Goal: Information Seeking & Learning: Check status

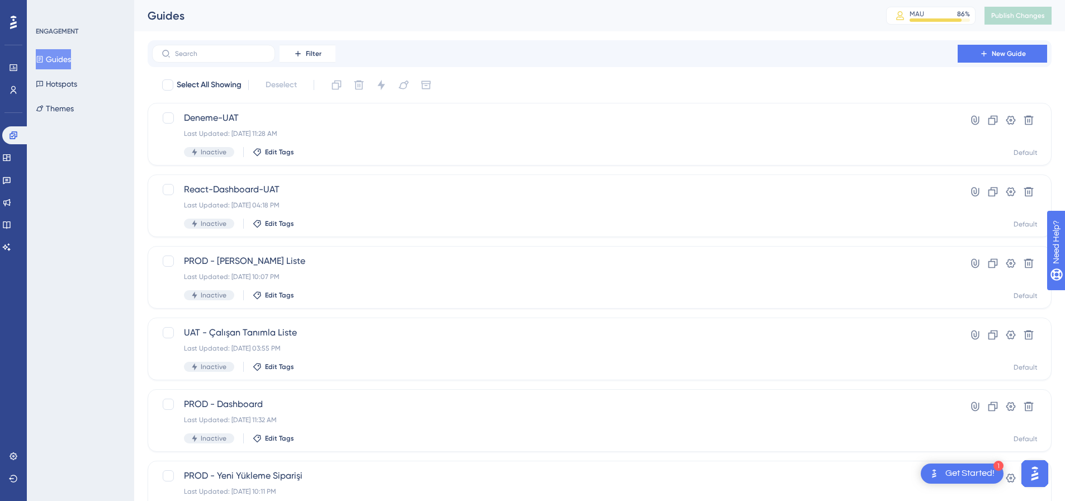
click at [17, 102] on div "Engagement Widgets Feedback Product Updates Knowledge Base AI Assistant" at bounding box center [13, 177] width 22 height 157
click at [15, 96] on link at bounding box center [13, 90] width 9 height 18
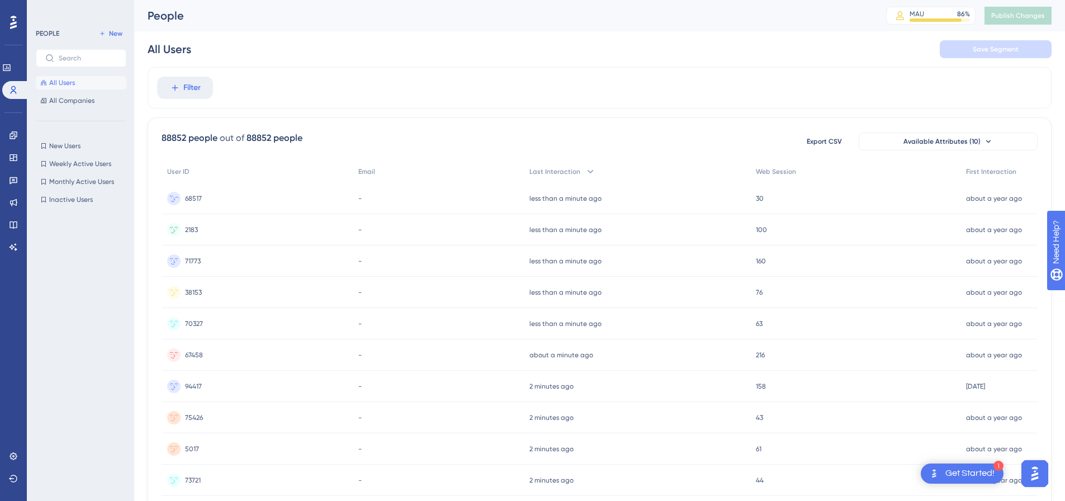
click at [200, 196] on span "68517" at bounding box center [193, 198] width 17 height 9
click at [782, 172] on span "Web Session" at bounding box center [776, 171] width 40 height 9
click at [264, 195] on div "3258 3258" at bounding box center [258, 198] width 193 height 31
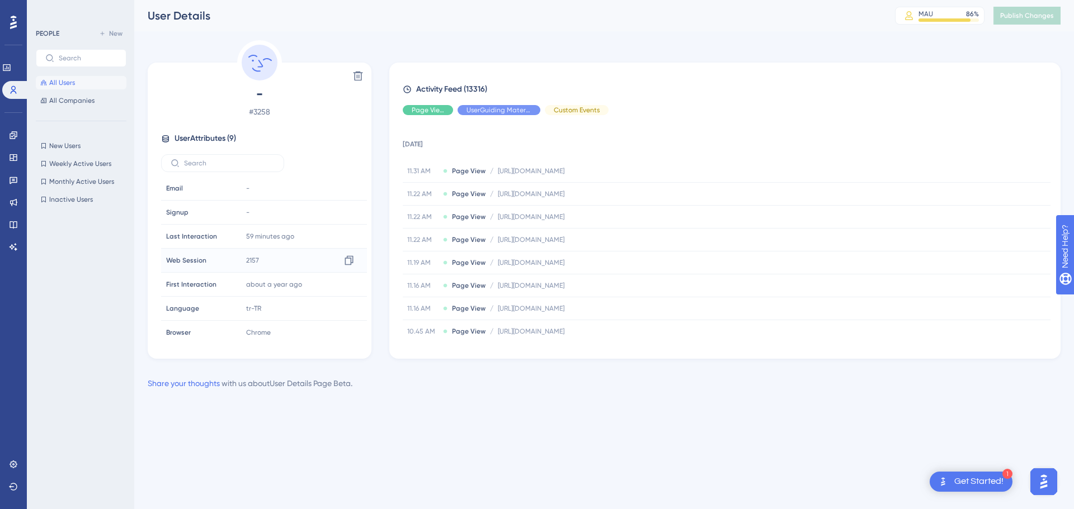
click at [254, 261] on span "2157" at bounding box center [252, 260] width 13 height 9
click at [486, 113] on div "Hide" at bounding box center [498, 110] width 83 height 10
click at [477, 112] on div "Show" at bounding box center [498, 110] width 83 height 10
click at [423, 107] on span "Hide" at bounding box center [427, 110] width 15 height 9
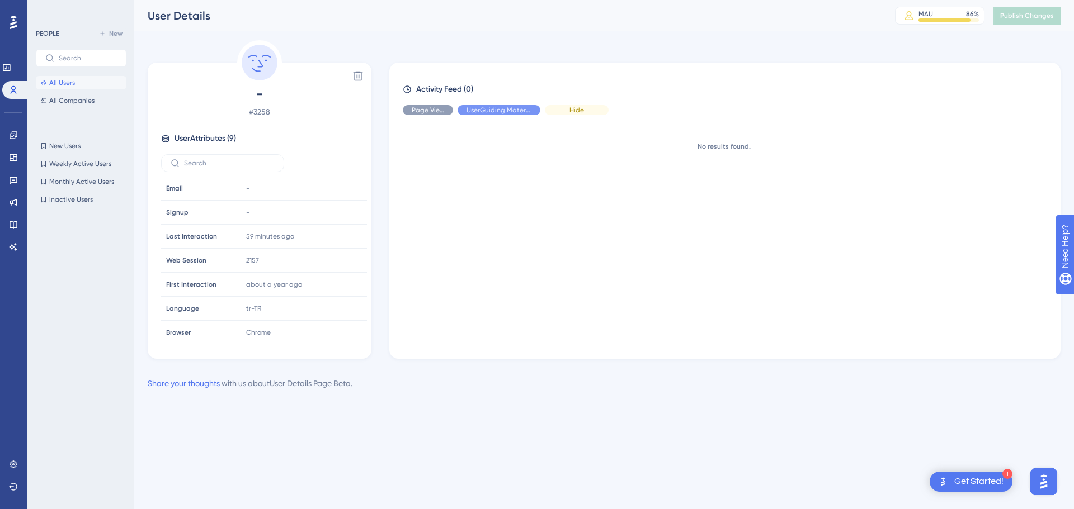
click at [570, 114] on span "Hide" at bounding box center [576, 110] width 15 height 9
click at [550, 110] on div "Show" at bounding box center [577, 110] width 64 height 10
click at [497, 110] on span "Hide" at bounding box center [498, 110] width 15 height 9
click at [584, 114] on div "Hide" at bounding box center [577, 110] width 64 height 10
click at [508, 112] on div "Show" at bounding box center [498, 110] width 83 height 10
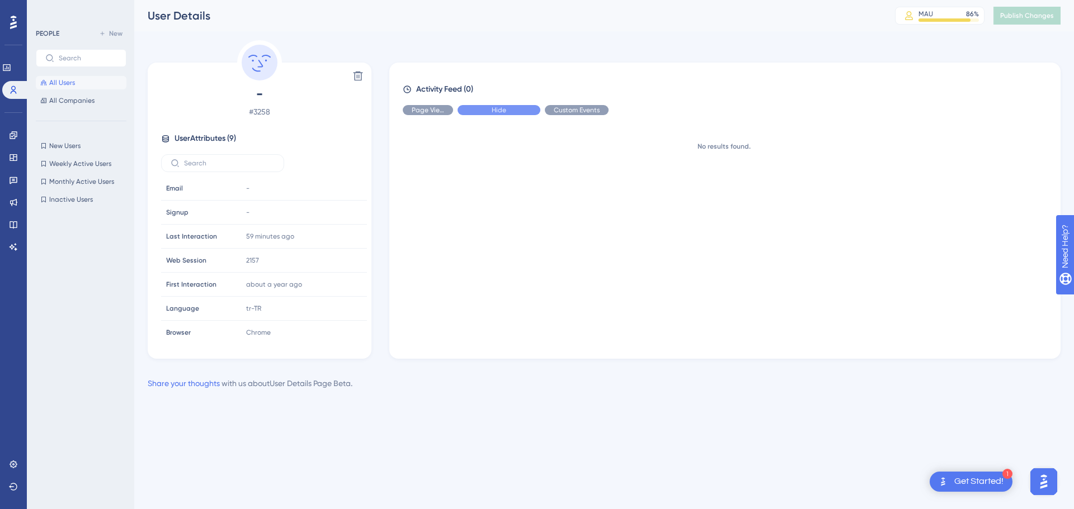
click at [483, 111] on div "Hide" at bounding box center [498, 110] width 83 height 10
click at [432, 110] on span "Show" at bounding box center [427, 110] width 17 height 9
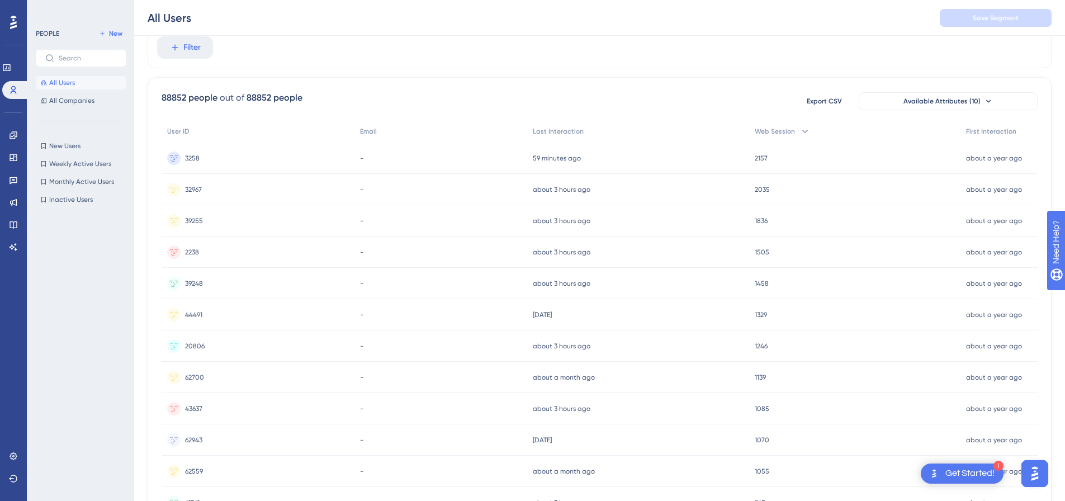
scroll to position [45, 0]
click at [235, 195] on div "32967 32967" at bounding box center [258, 188] width 193 height 31
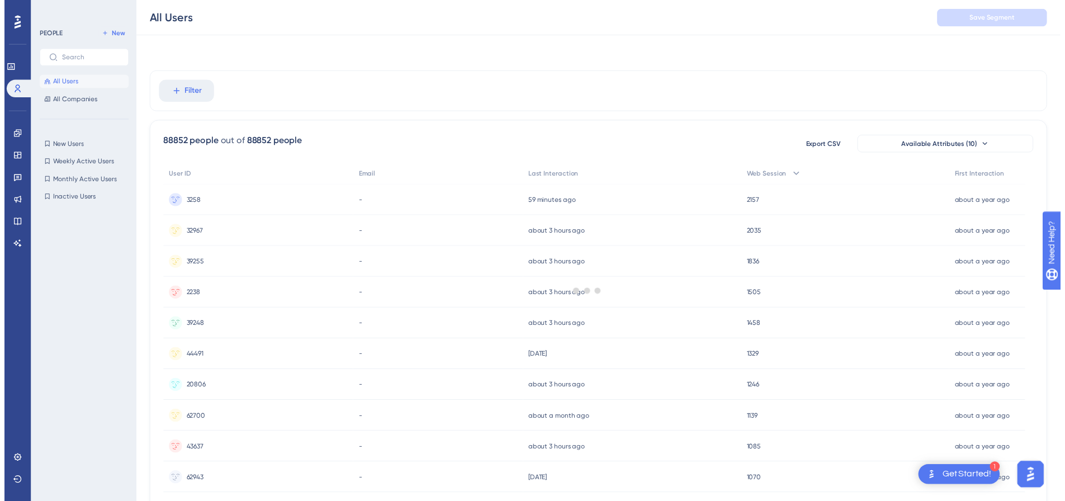
scroll to position [45, 0]
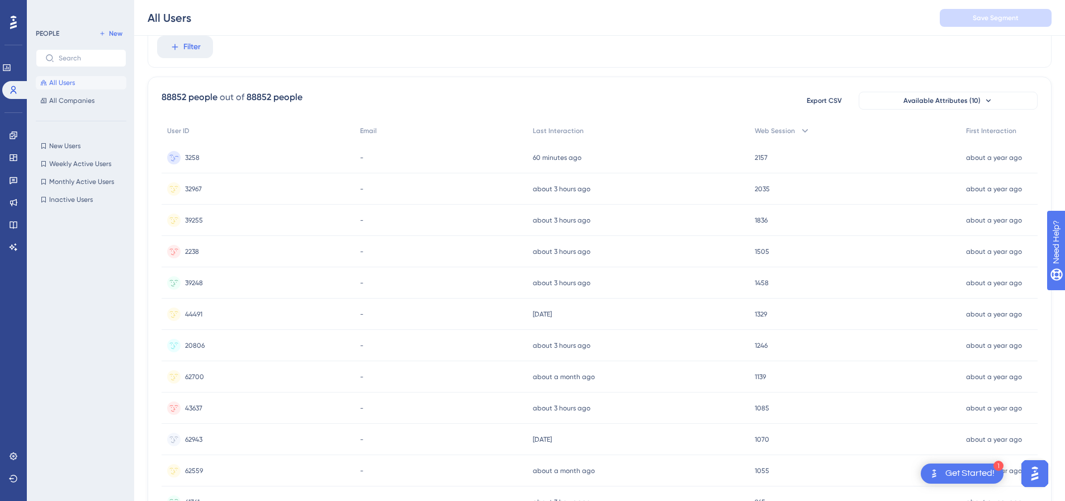
click at [201, 157] on div "3258 3258" at bounding box center [258, 157] width 193 height 31
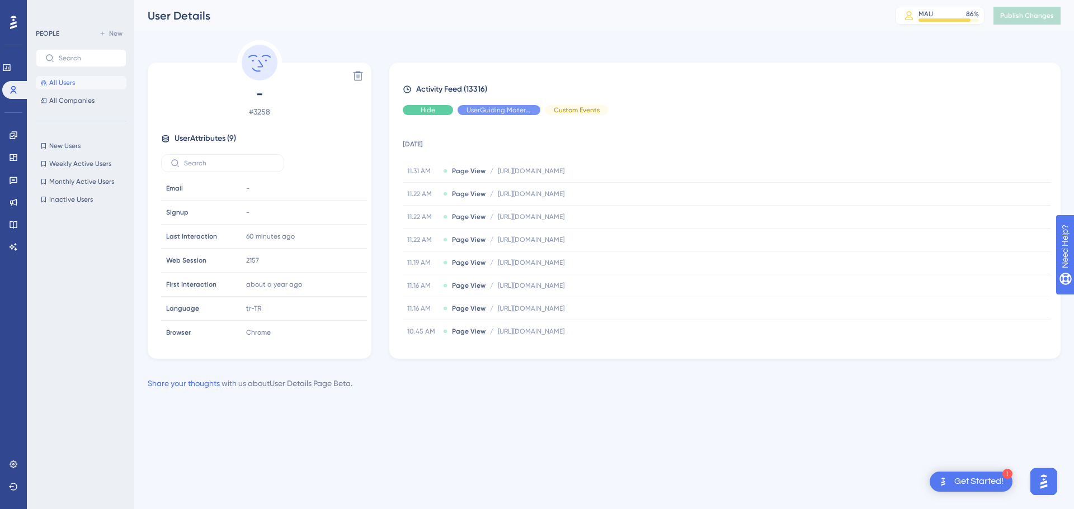
click at [428, 109] on span "Hide" at bounding box center [427, 110] width 15 height 9
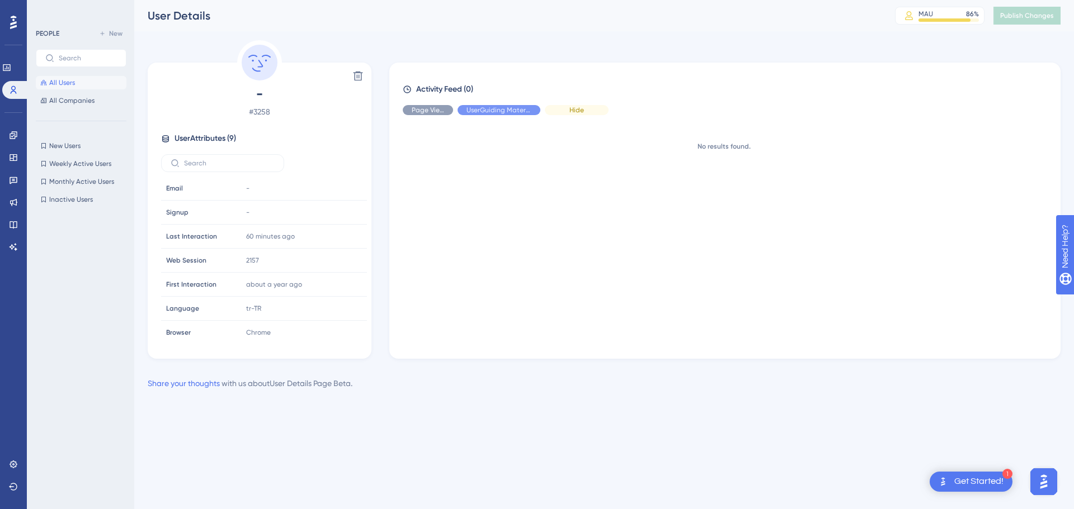
click at [576, 111] on span "Hide" at bounding box center [576, 110] width 15 height 9
click at [504, 114] on span "Hide" at bounding box center [498, 110] width 15 height 9
click at [431, 114] on span "Show" at bounding box center [427, 110] width 17 height 9
